Goal: Information Seeking & Learning: Find specific fact

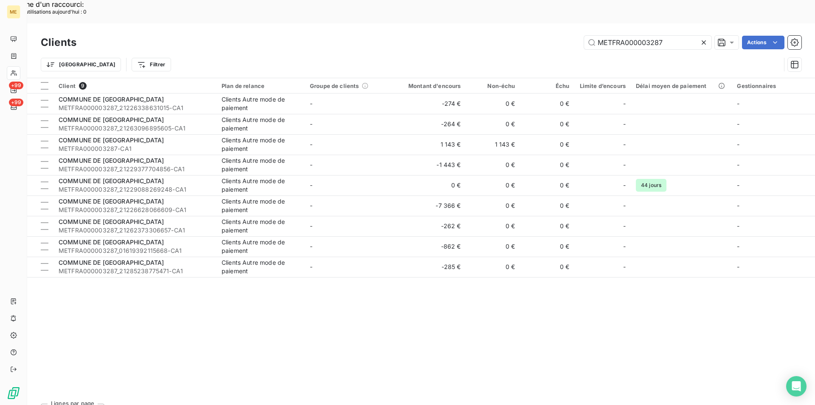
drag, startPoint x: 668, startPoint y: 18, endPoint x: 553, endPoint y: 25, distance: 115.7
click at [553, 36] on div "METFRA000003287 Actions" at bounding box center [444, 43] width 715 height 14
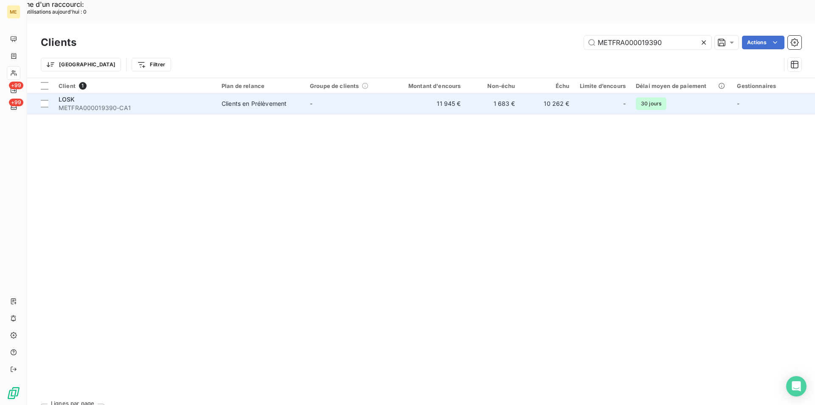
type input "METFRA000019390"
click at [128, 104] on span "METFRA000019390-CA1" at bounding box center [135, 108] width 153 height 8
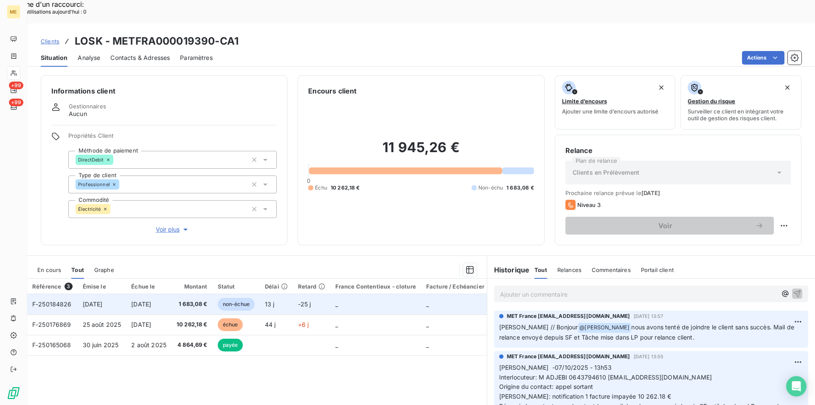
click at [180, 300] on span "1 683,08 €" at bounding box center [192, 304] width 31 height 8
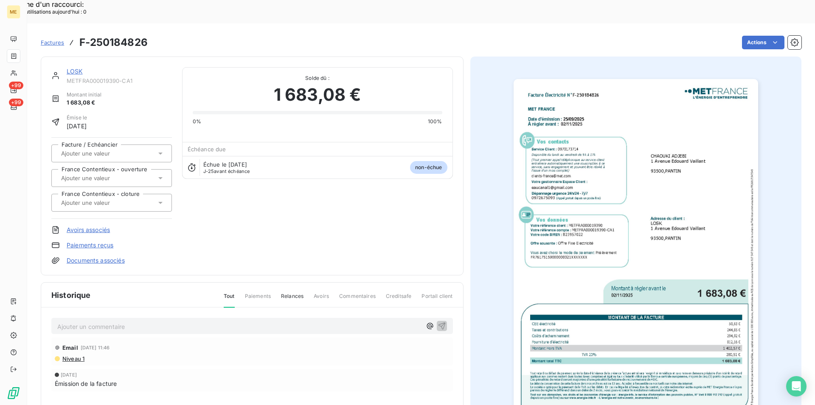
click at [560, 250] on img "button" at bounding box center [636, 252] width 245 height 346
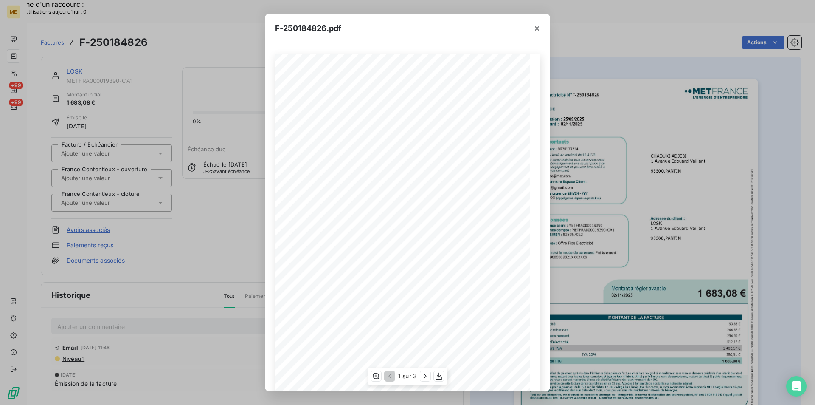
scroll to position [44, 0]
click at [441, 378] on icon "button" at bounding box center [439, 376] width 8 height 8
click at [536, 28] on icon "button" at bounding box center [537, 28] width 4 height 4
click at [537, 27] on icon "button" at bounding box center [537, 28] width 8 height 8
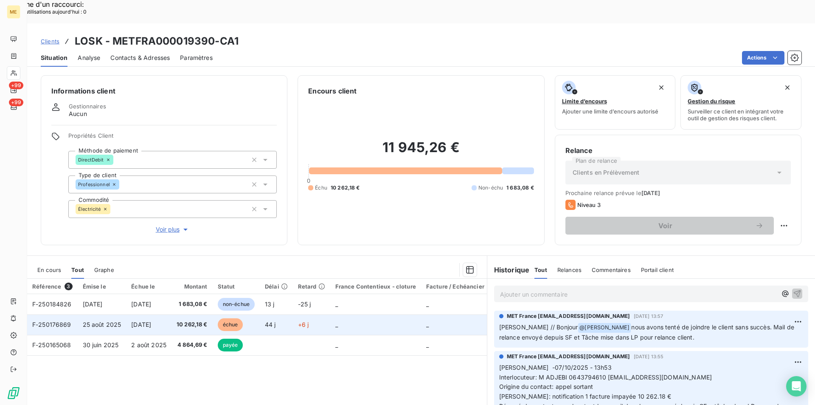
click at [62, 321] on span "F-250176869" at bounding box center [51, 324] width 39 height 7
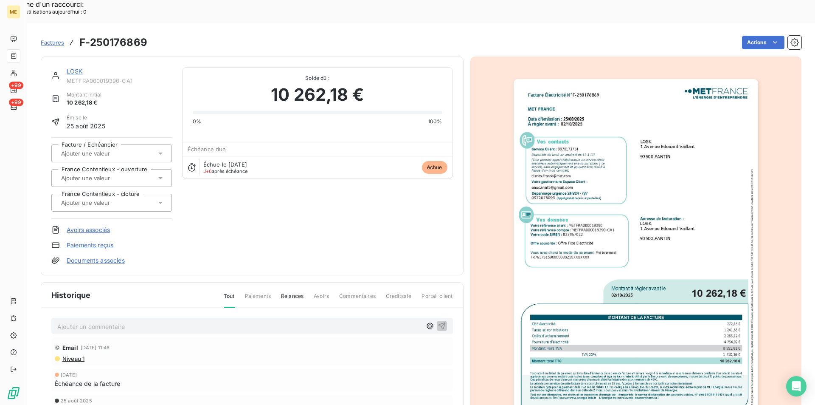
click at [703, 213] on img "button" at bounding box center [636, 252] width 245 height 346
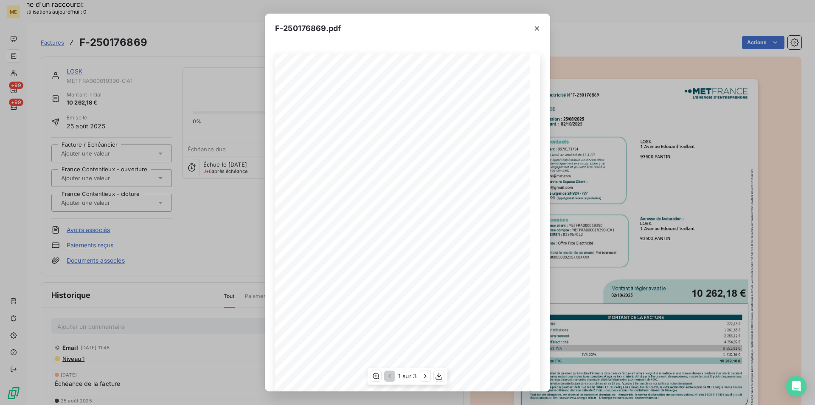
scroll to position [44, 0]
click at [436, 373] on icon "button" at bounding box center [439, 376] width 8 height 8
click at [538, 30] on icon "button" at bounding box center [537, 28] width 8 height 8
click at [538, 28] on icon "button" at bounding box center [537, 28] width 4 height 4
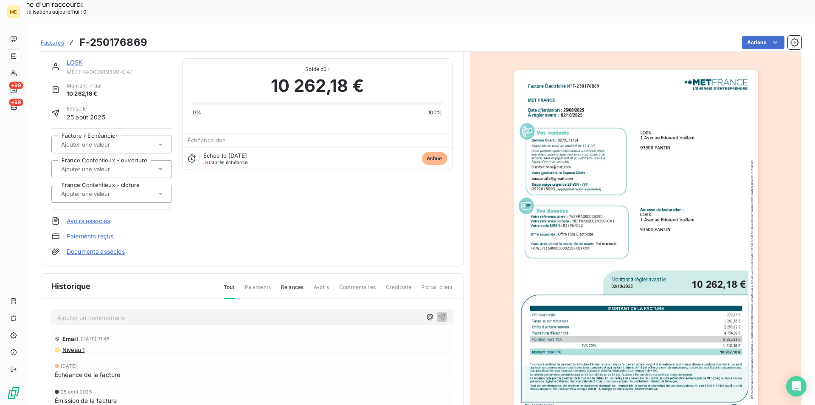
scroll to position [0, 0]
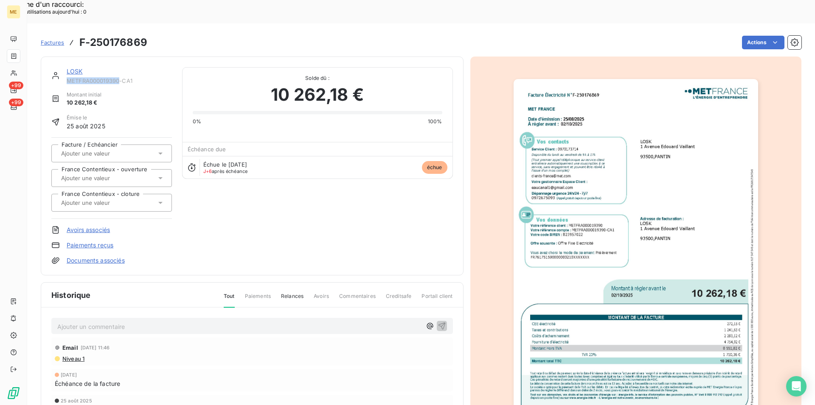
drag, startPoint x: 68, startPoint y: 58, endPoint x: 119, endPoint y: 60, distance: 51.9
click at [119, 77] on span "METFRA000019390-CA1" at bounding box center [119, 80] width 105 height 7
copy span "METFRA000019390"
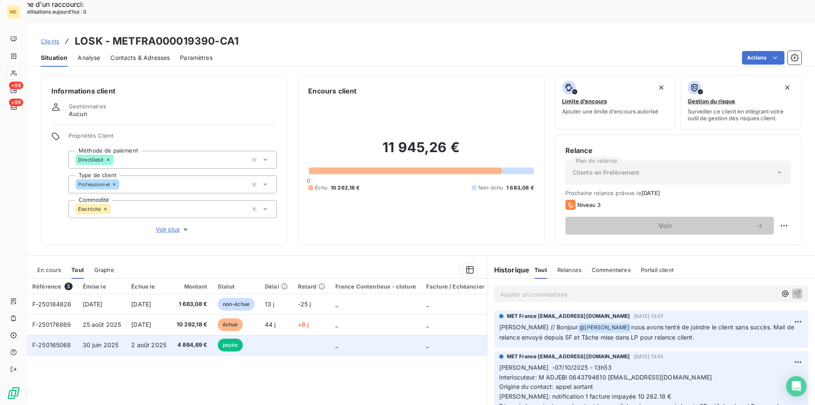
click at [196, 341] on span "4 864,69 €" at bounding box center [192, 345] width 31 height 8
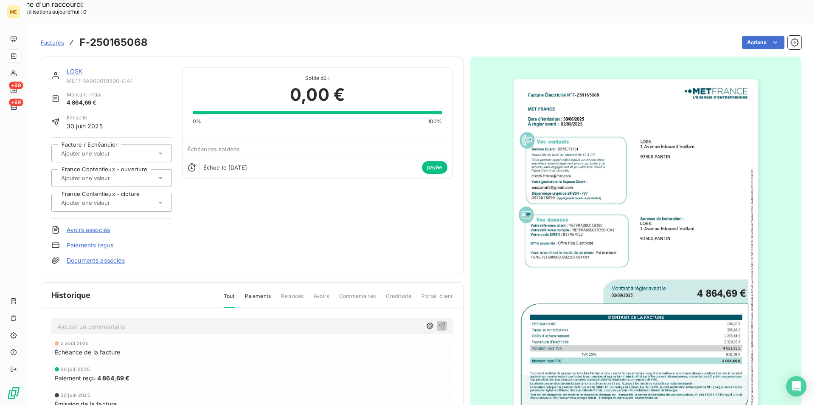
click at [627, 223] on img "button" at bounding box center [636, 252] width 245 height 346
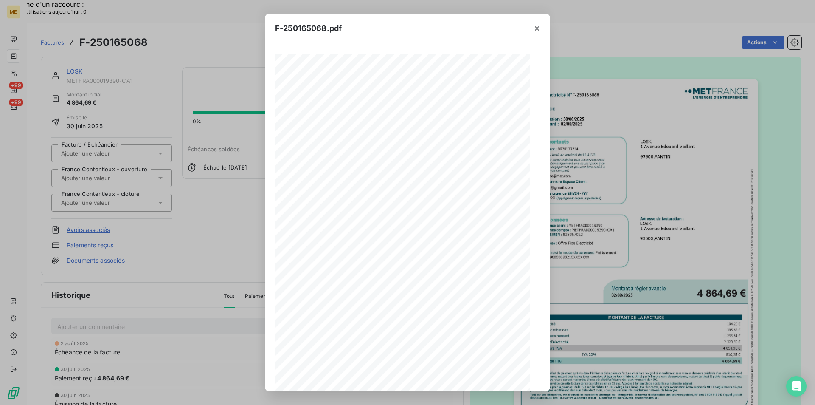
click at [441, 378] on icon "button" at bounding box center [439, 376] width 8 height 8
click at [440, 376] on icon "button" at bounding box center [439, 376] width 8 height 8
click at [477, 361] on div "Facture Électricité N° F-250165068 MET Energie France 4, rue de la République 6…" at bounding box center [407, 239] width 265 height 371
click at [540, 30] on icon "button" at bounding box center [537, 28] width 8 height 8
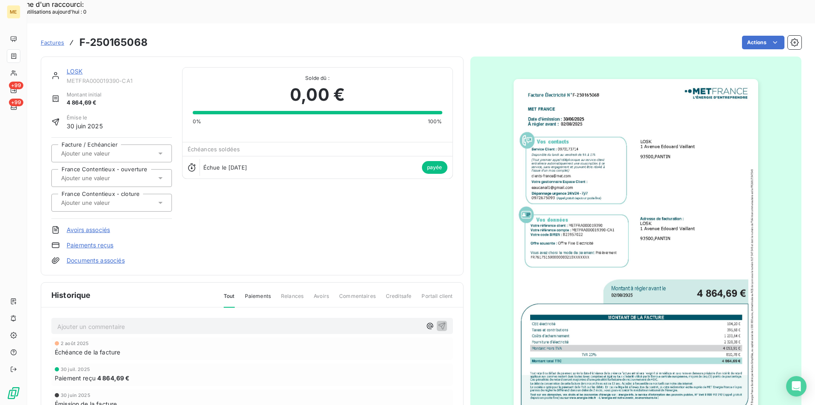
click at [75, 68] on link "LOSK" at bounding box center [75, 71] width 16 height 7
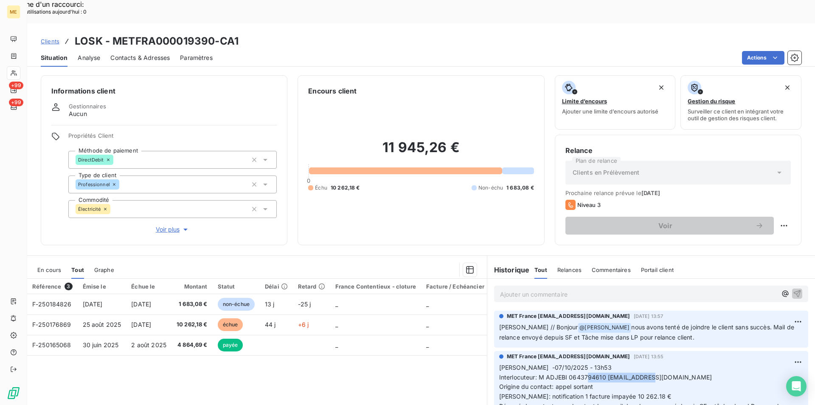
drag, startPoint x: 668, startPoint y: 352, endPoint x: 603, endPoint y: 352, distance: 65.4
click at [603, 363] on p "[PERSON_NAME] -07/10/2025 - 13h53 Interlocuteur: M ADJEBI 0643794610 [EMAIL_ADD…" at bounding box center [651, 392] width 304 height 58
copy span "[EMAIL_ADDRESS][DOMAIN_NAME]"
click at [643, 323] on span "nous avons tenté de joindre le client sans succès. Mail de relance envoyé depui…" at bounding box center [647, 331] width 297 height 17
drag, startPoint x: 672, startPoint y: 316, endPoint x: 609, endPoint y: 300, distance: 64.9
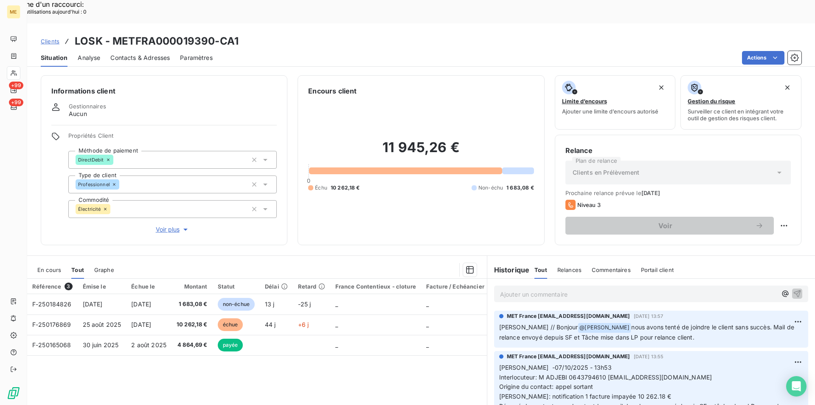
click at [591, 322] on p "Sylvain // Bonjour @ Xavier Ruez nous avons tenté de joindre le client sans suc…" at bounding box center [651, 332] width 304 height 20
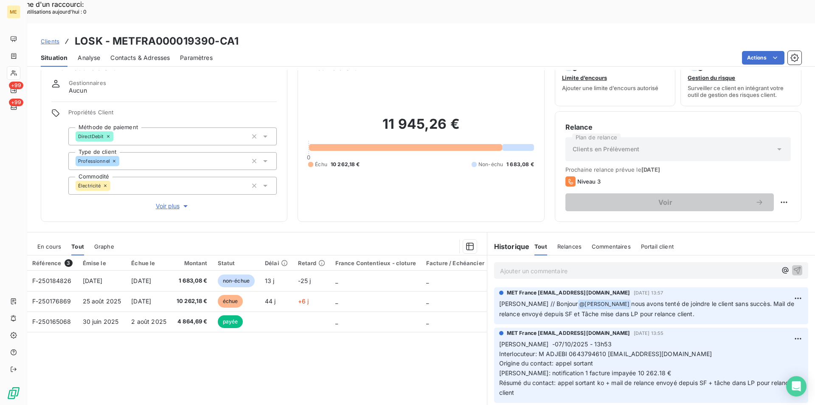
scroll to position [39, 0]
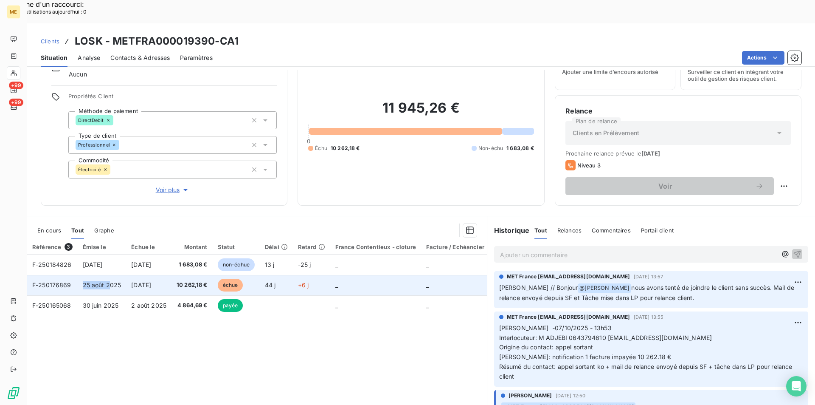
drag, startPoint x: 76, startPoint y: 260, endPoint x: 110, endPoint y: 264, distance: 34.2
click at [110, 275] on tr "F-250176869 25 août 2025 2 oct. 2025 10 262,18 € échue 44 j +6 j _ _ _" at bounding box center [307, 285] width 561 height 20
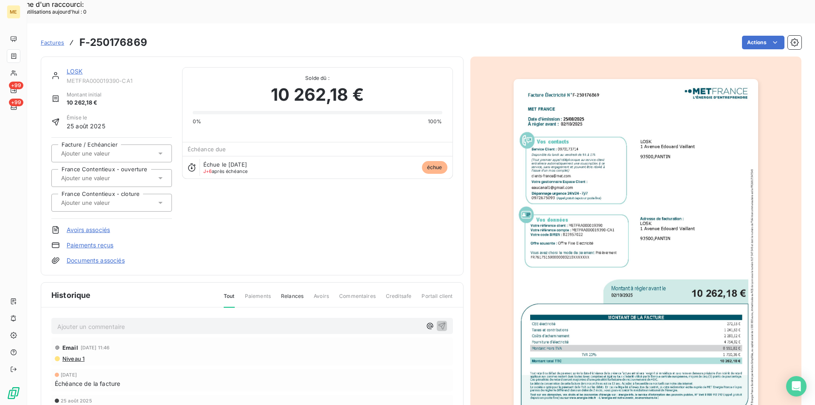
click at [105, 343] on div "Email 6 oct. 2025, 11:46 Niveau 1 2 oct. 2025 Échéance de la facture 25 août 20…" at bounding box center [252, 394] width 402 height 114
drag, startPoint x: 105, startPoint y: 343, endPoint x: 106, endPoint y: 333, distance: 10.3
click at [105, 343] on div "Email 6 oct. 2025, 11:46 Niveau 1 2 oct. 2025 Échéance de la facture 25 août 20…" at bounding box center [252, 394] width 402 height 114
drag, startPoint x: 78, startPoint y: 22, endPoint x: 144, endPoint y: 21, distance: 66.3
click at [144, 35] on div "Factures F-250176869" at bounding box center [94, 42] width 107 height 15
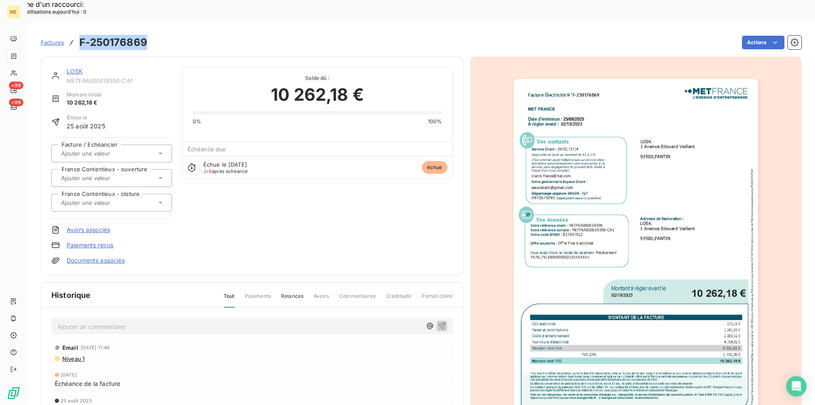
copy h3 "F-250176869"
click at [70, 56] on div "LOSK METFRA000019390-CA1 Montant initial 10 262,18 € Émise le 25 août 2025 Fact…" at bounding box center [252, 165] width 423 height 219
click at [70, 68] on link "LOSK" at bounding box center [75, 71] width 16 height 7
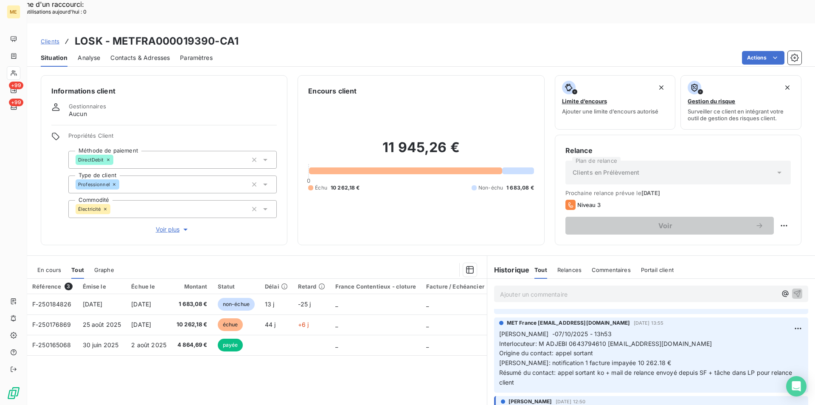
scroll to position [16, 0]
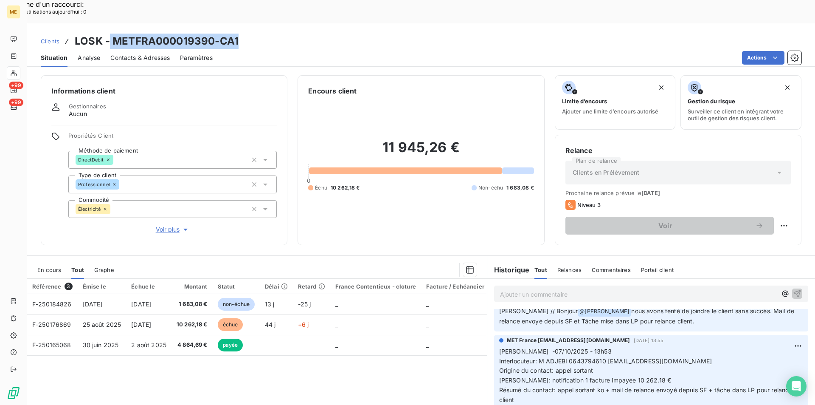
drag, startPoint x: 240, startPoint y: 17, endPoint x: 110, endPoint y: 10, distance: 131.0
click at [110, 34] on div "Clients LOSK - METFRA000019390-CA1" at bounding box center [421, 41] width 788 height 15
copy h3 "METFRA000019390-CA1"
click at [530, 289] on p "Ajouter un commentaire ﻿" at bounding box center [638, 294] width 277 height 11
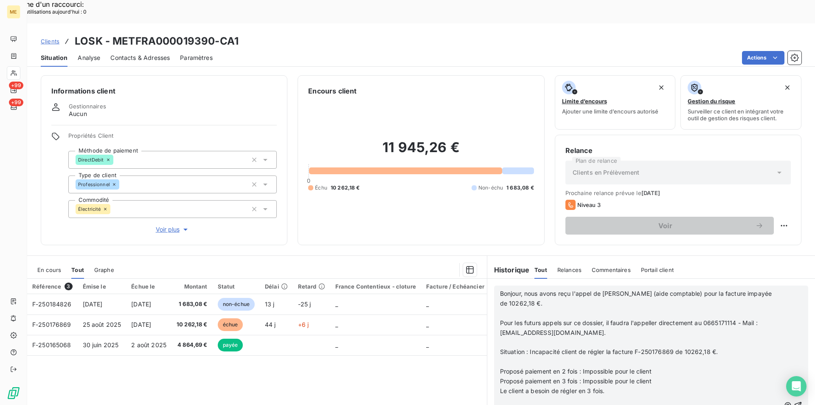
scroll to position [69, 0]
click at [520, 290] on span "Bonjour, nous avons reçu l'appel de Madame Adjebi Fatima (aide comptable) pour …" at bounding box center [637, 298] width 274 height 17
click at [536, 290] on span "Bonjour @belinda nous avons reçu l'appel de Madame Adjebi Fatima (aide comptabl…" at bounding box center [637, 298] width 275 height 17
click at [549, 289] on p "Bonjour @belinda nous avons reçu l'appel de Madame Adjebi Fatima (aide comptabl…" at bounding box center [640, 299] width 280 height 20
click at [546, 290] on span "Bonjour @belinda nous avons reçu l'appel de Madame Adjebi Fatima (aide comptabl…" at bounding box center [637, 298] width 275 height 17
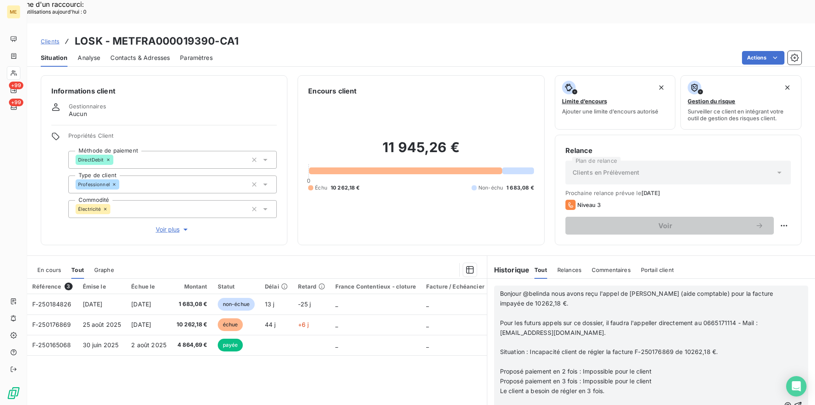
click at [548, 290] on span "Bonjour @belinda nous avons reçu l'appel de Madame Adjebi Fatima (aide comptabl…" at bounding box center [637, 298] width 275 height 17
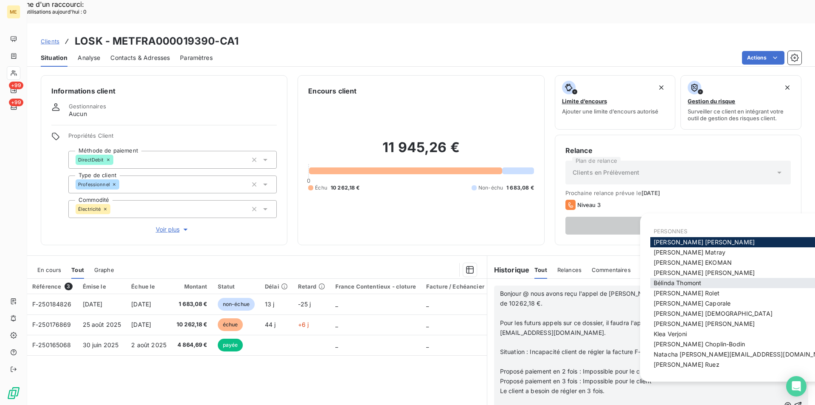
click at [703, 287] on div "Bélinda Thomont" at bounding box center [744, 283] width 186 height 10
click at [694, 285] on span "Bélinda Thomont" at bounding box center [678, 282] width 48 height 7
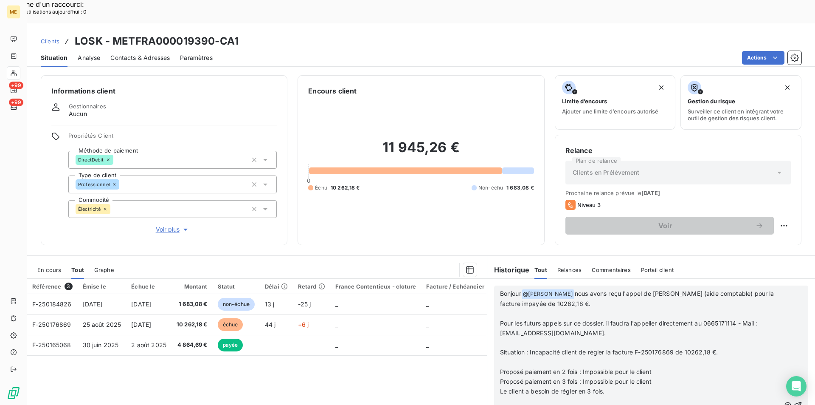
click at [644, 319] on span "Pour les futurs appels sur ce dossier, il faudra l'appeller directement au 0665…" at bounding box center [629, 327] width 259 height 17
click at [0, 0] on lt-span "appeler" at bounding box center [0, 0] width 0 height 0
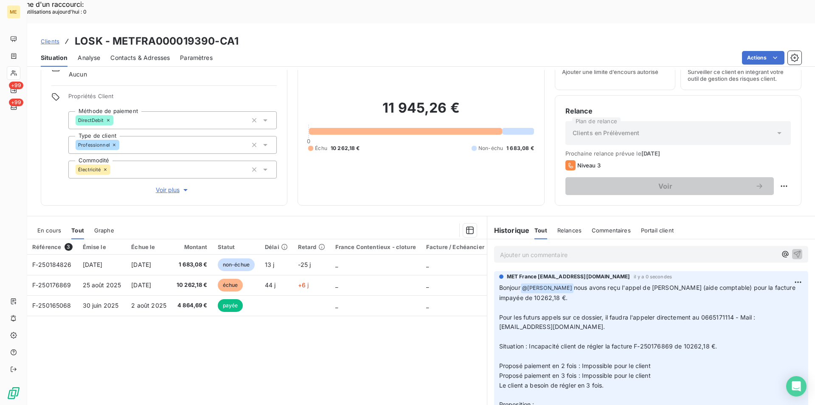
scroll to position [0, 0]
